Goal: Information Seeking & Learning: Learn about a topic

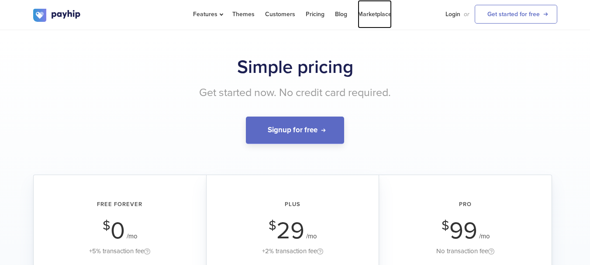
click at [372, 11] on link "Marketplace" at bounding box center [375, 14] width 34 height 28
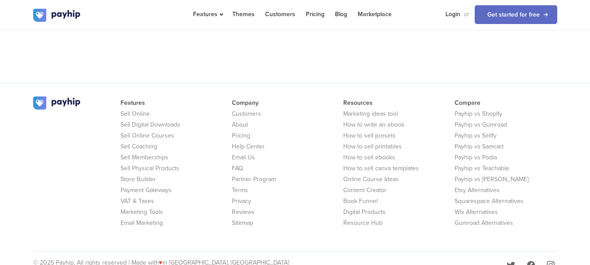
scroll to position [738, 0]
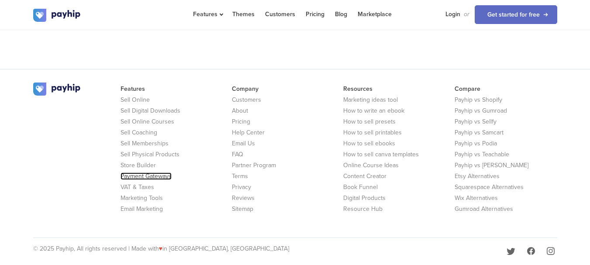
click at [152, 172] on link "Payment Gateways" at bounding box center [146, 175] width 51 height 7
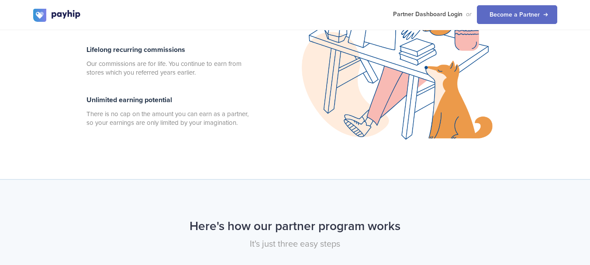
scroll to position [264, 0]
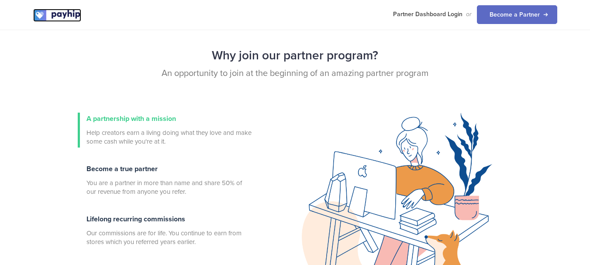
click at [69, 19] on img at bounding box center [57, 15] width 48 height 13
